Goal: Information Seeking & Learning: Compare options

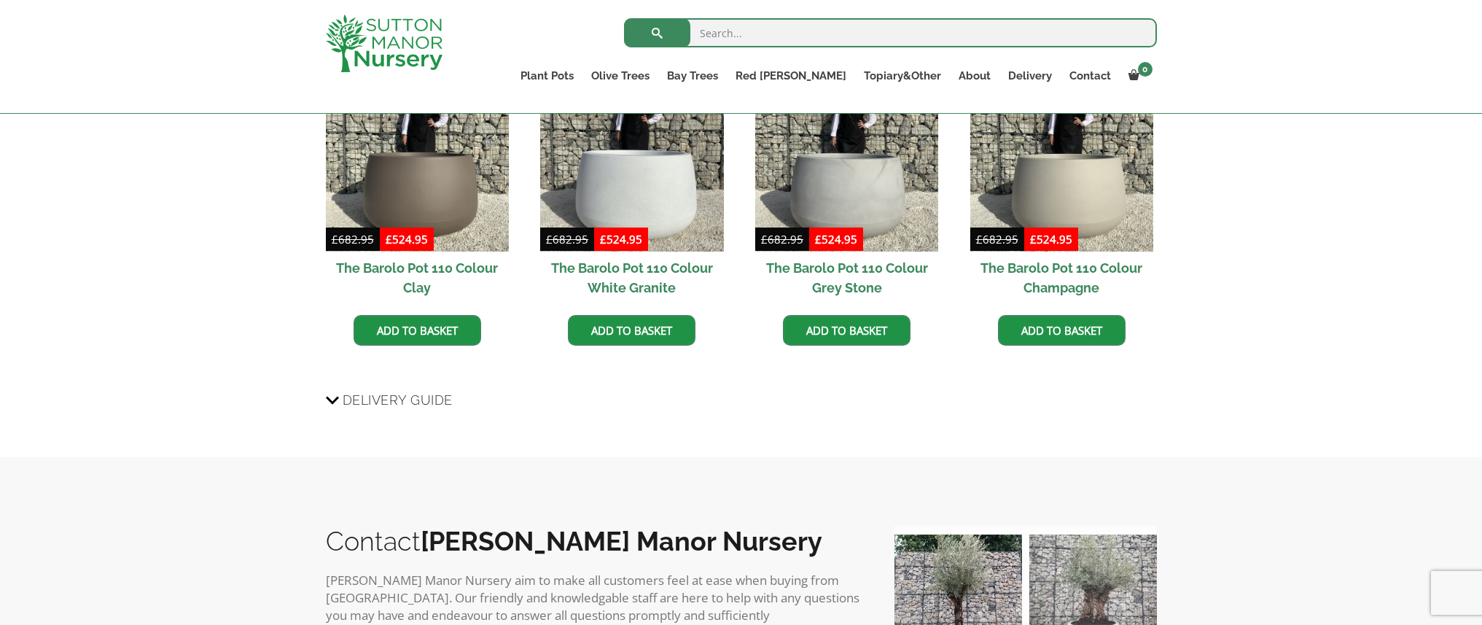
scroll to position [1063, 0]
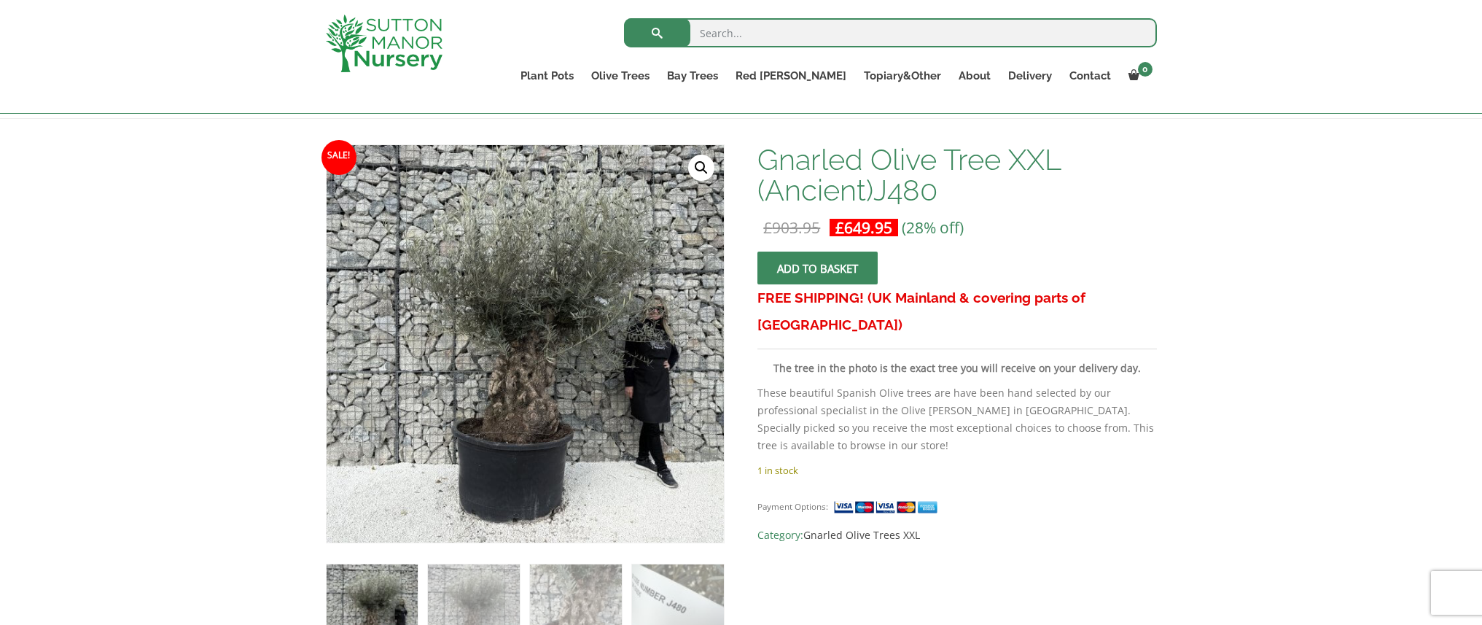
scroll to position [265, 0]
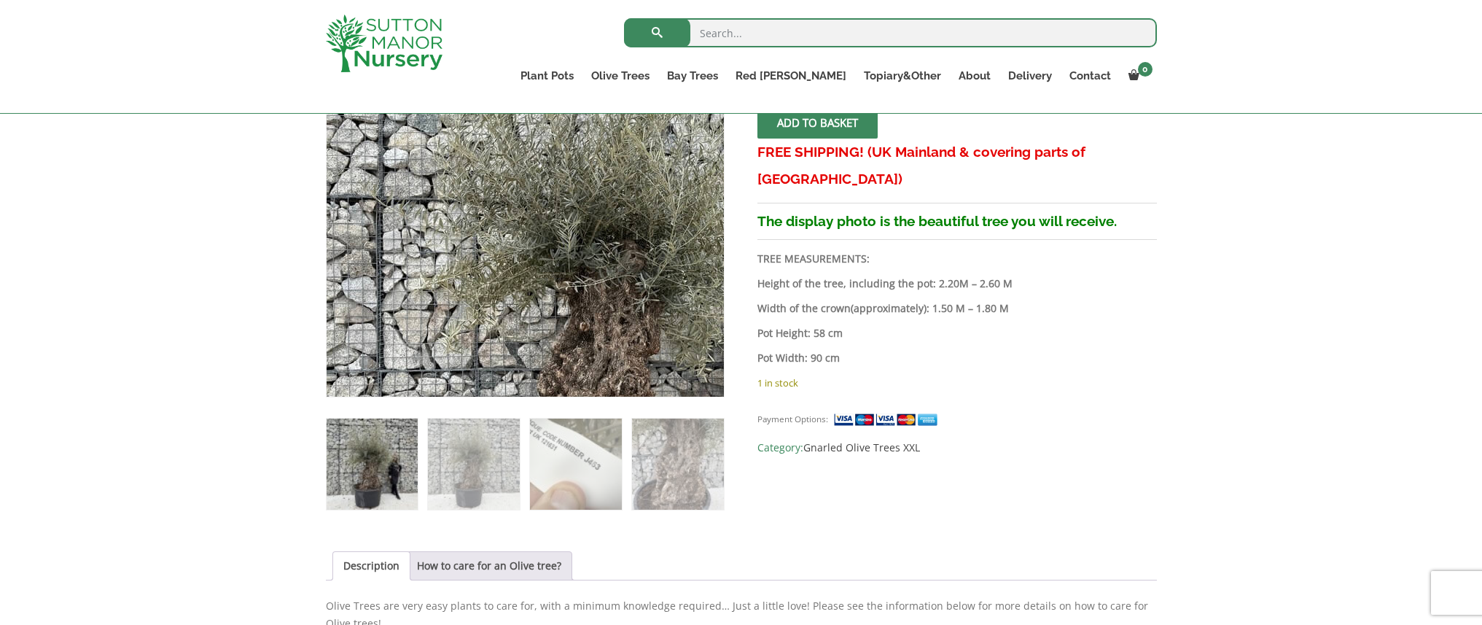
scroll to position [411, 0]
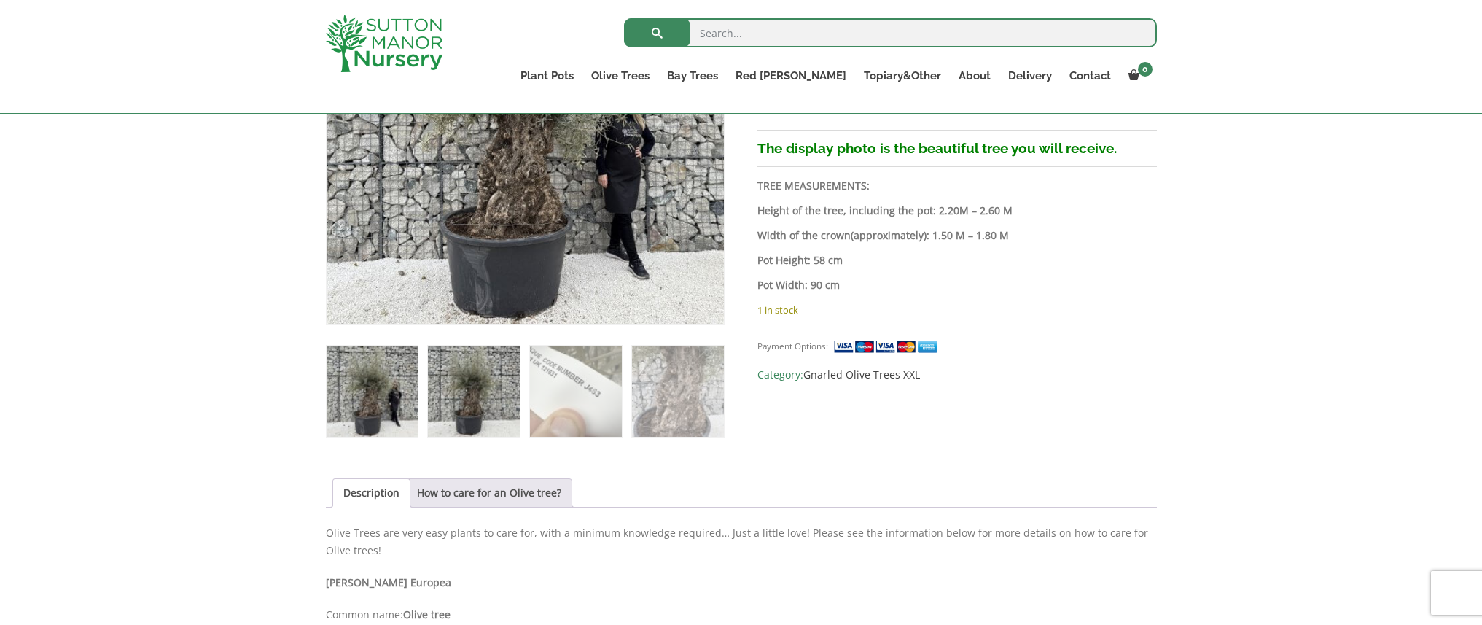
click at [485, 421] on img at bounding box center [473, 390] width 91 height 91
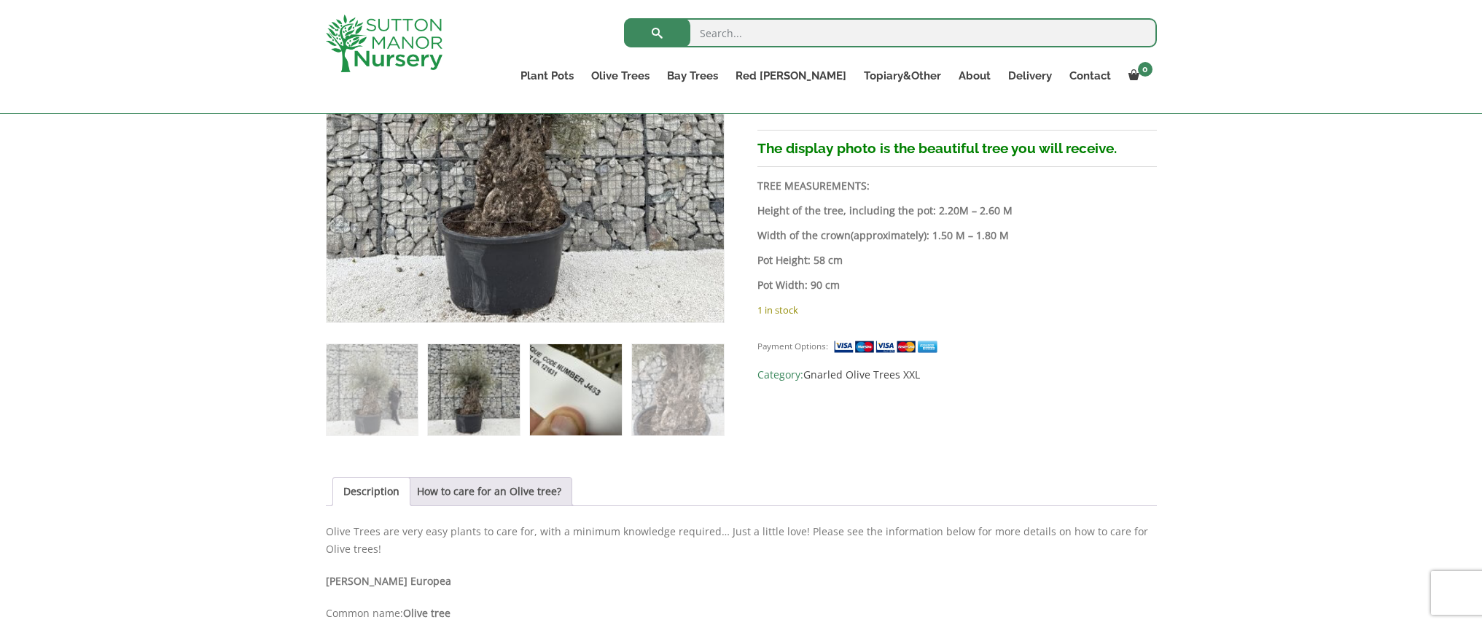
click at [584, 404] on img at bounding box center [575, 389] width 91 height 91
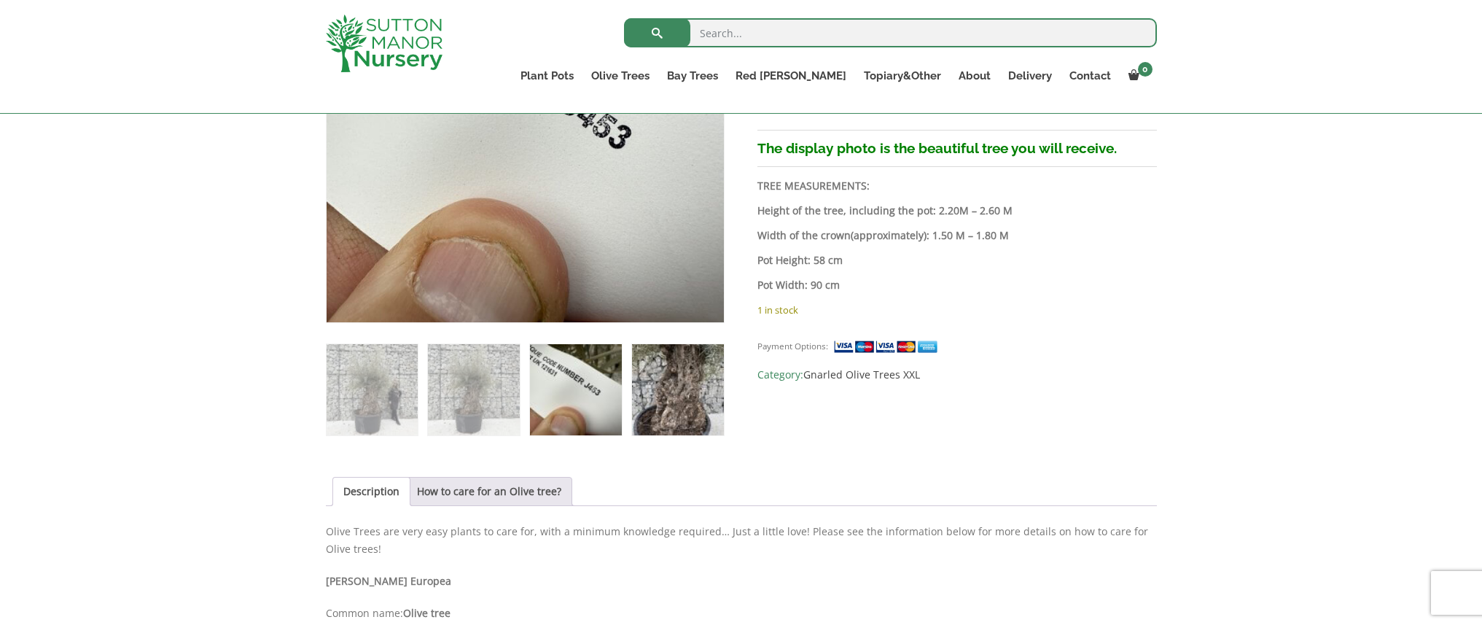
click at [678, 419] on img at bounding box center [677, 389] width 91 height 91
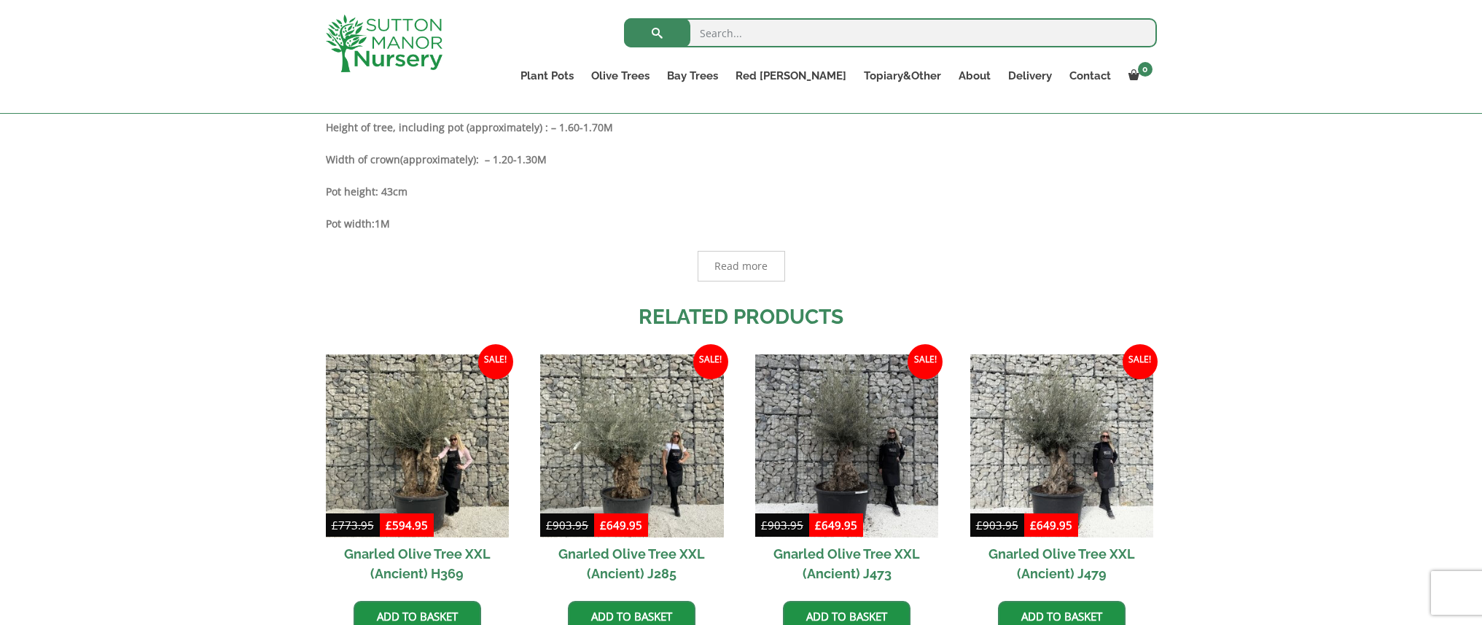
scroll to position [921, 0]
